Goal: Task Accomplishment & Management: Manage account settings

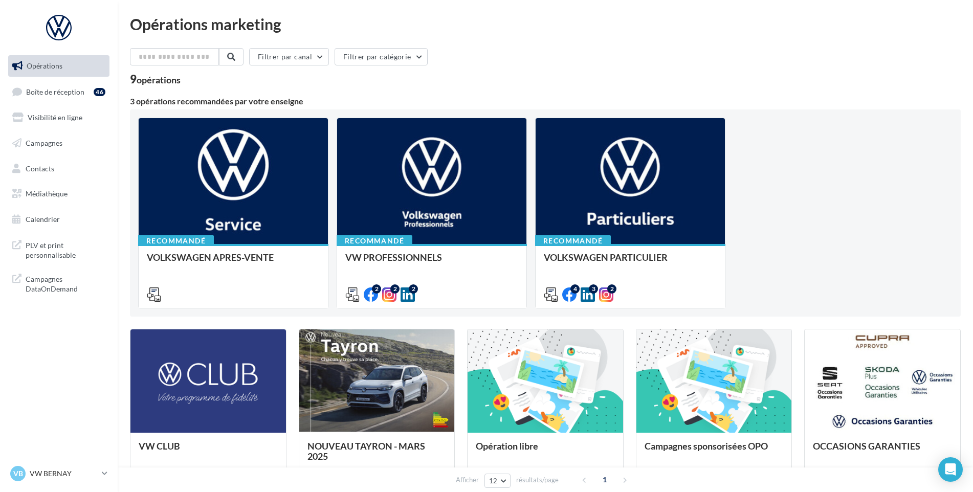
click at [78, 104] on ul "Opérations Boîte de réception 46 Visibilité en ligne Campagnes Contacts Médiath…" at bounding box center [59, 142] width 110 height 183
click at [78, 99] on link "Boîte de réception 46" at bounding box center [58, 92] width 105 height 22
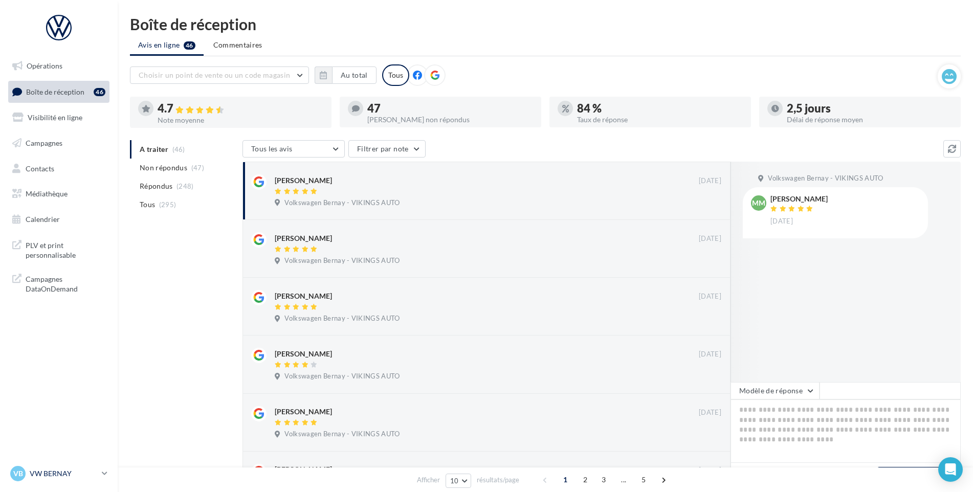
click at [88, 477] on p "VW BERNAY" at bounding box center [64, 474] width 68 height 10
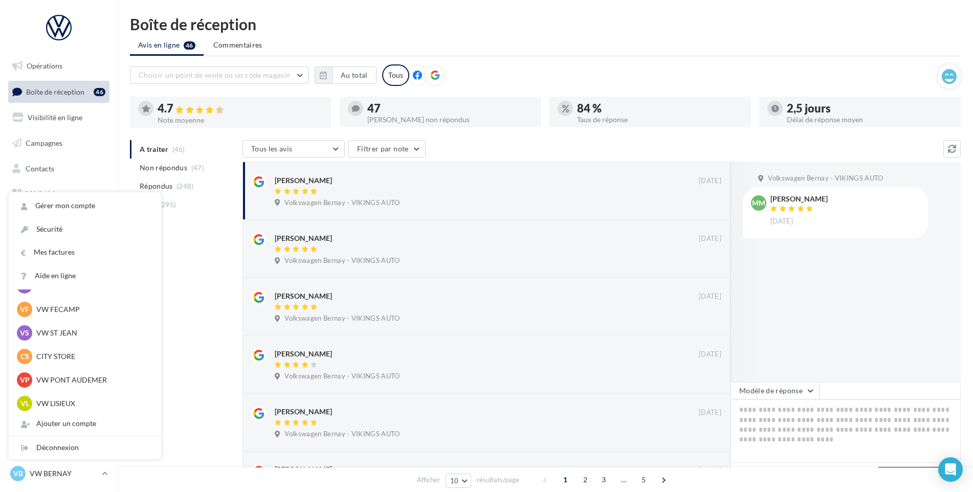
scroll to position [205, 0]
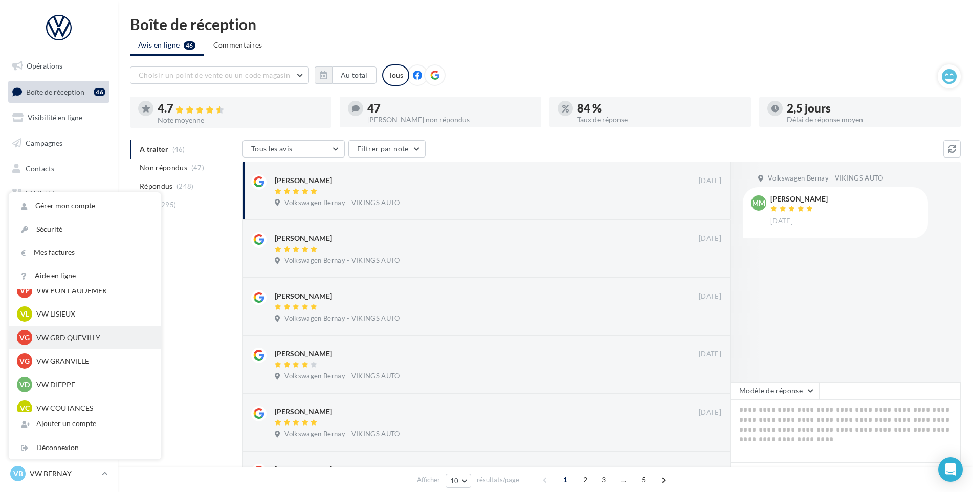
click at [63, 339] on p "VW GRD QUEVILLY" at bounding box center [92, 338] width 113 height 10
